Goal: Check status: Check status

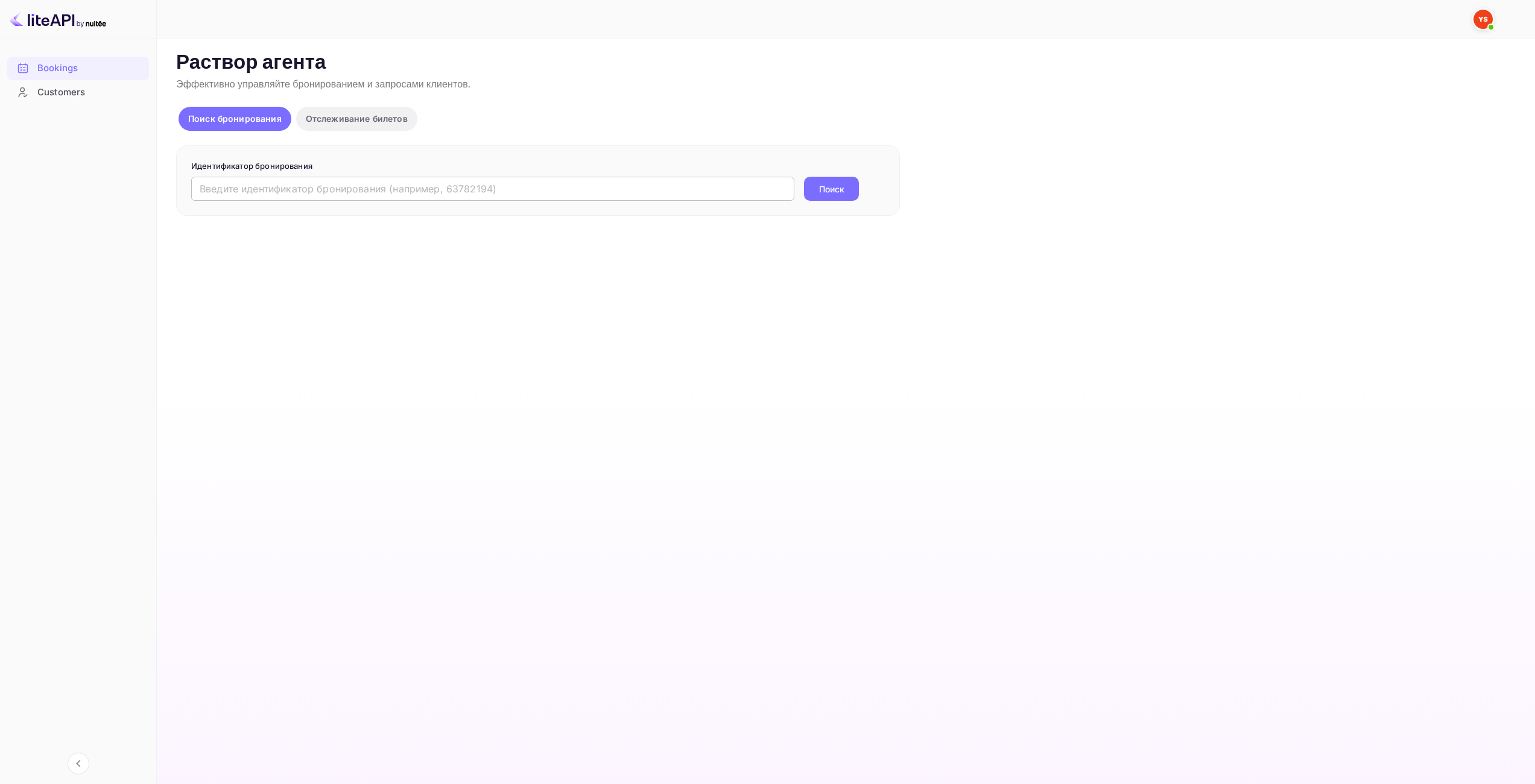
click at [524, 182] on input "text" at bounding box center [492, 188] width 603 height 24
paste input "9386762"
type input "9386762"
click at [807, 200] on div "Поиск" at bounding box center [831, 188] width 55 height 24
click at [819, 190] on ya-tr-span "Поиск" at bounding box center [831, 189] width 25 height 12
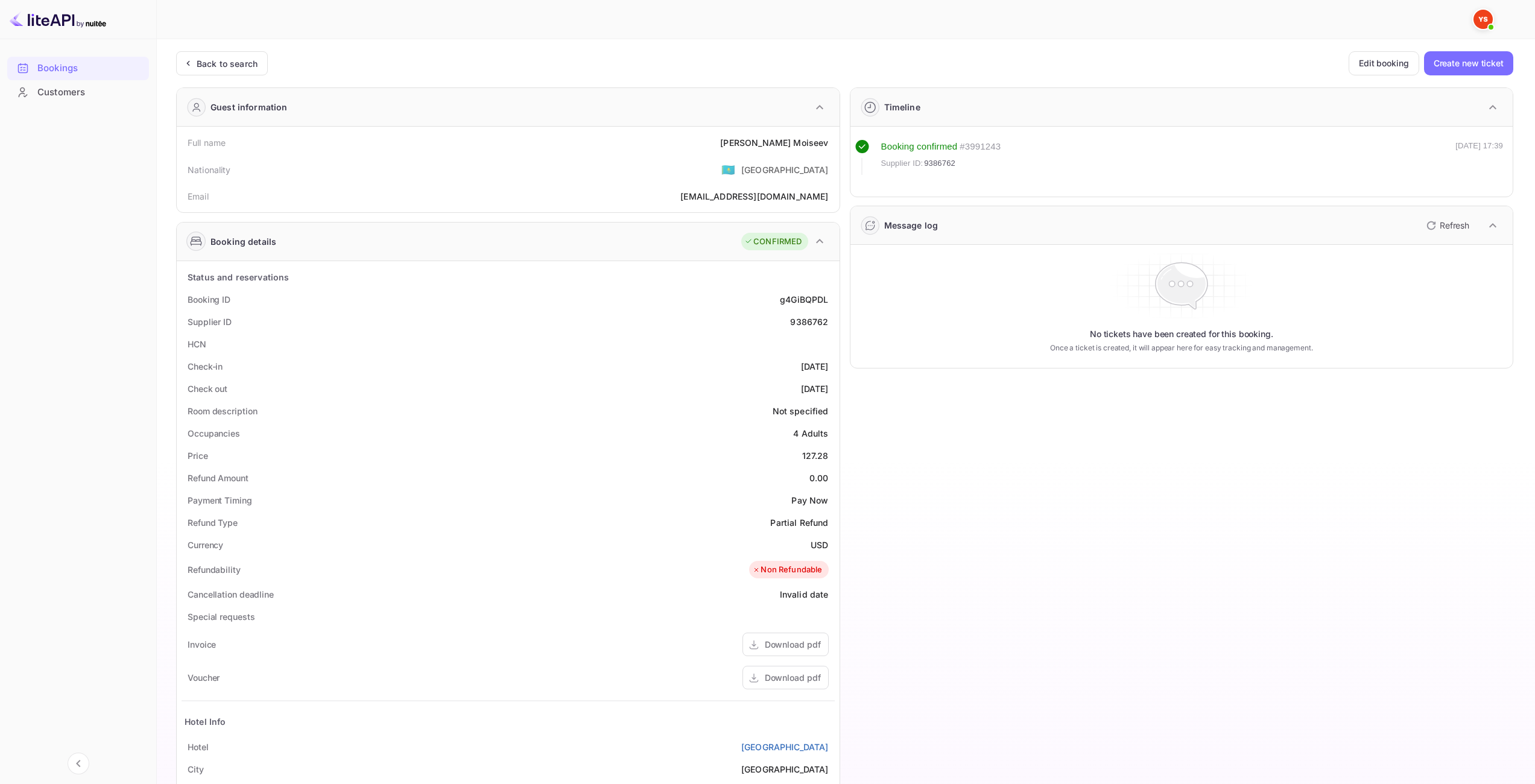
click at [819, 452] on div "127.28" at bounding box center [815, 455] width 27 height 12
copy div "127.28"
click at [822, 542] on div "USD" at bounding box center [819, 544] width 17 height 12
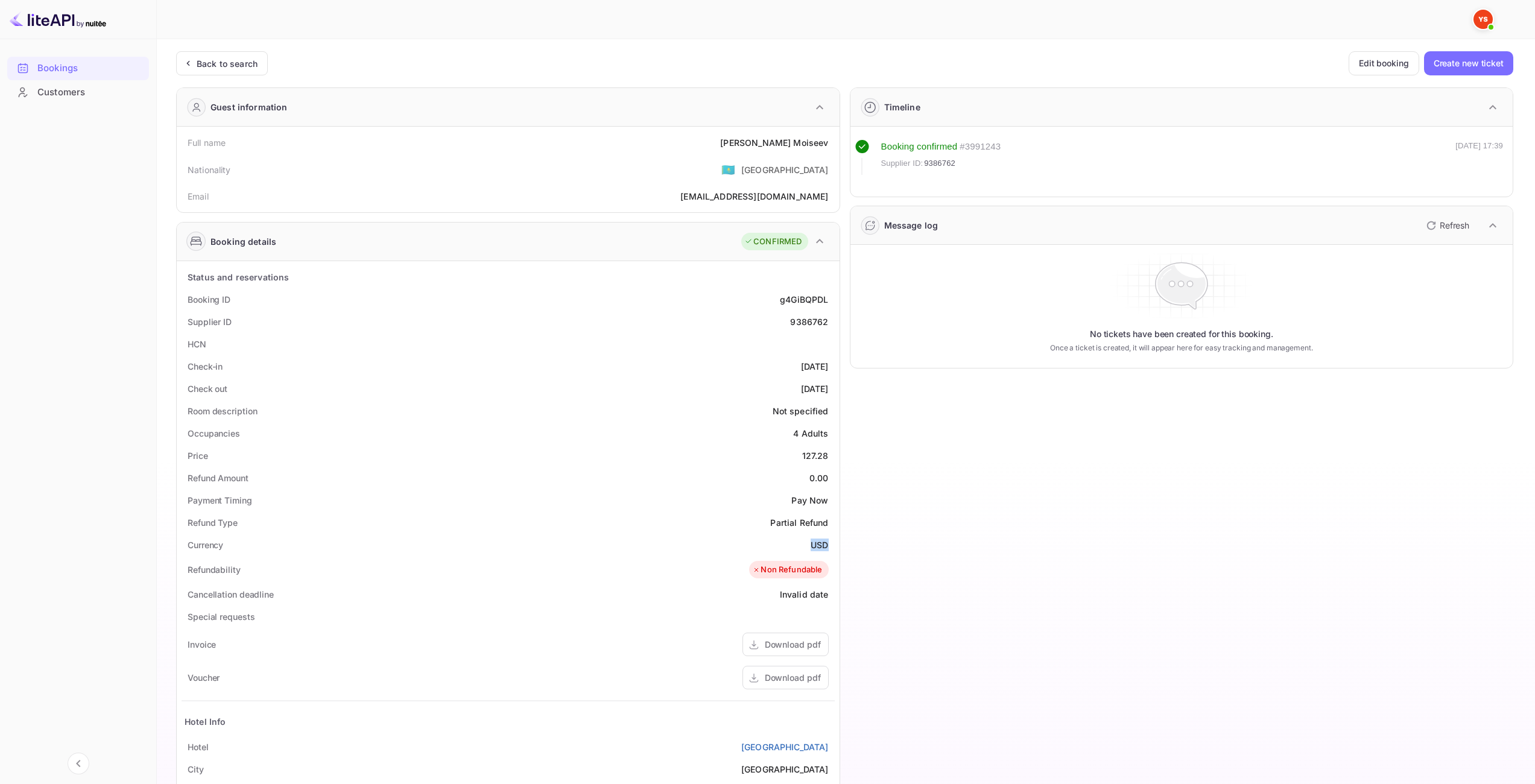
copy div "USD"
